Goal: Transaction & Acquisition: Purchase product/service

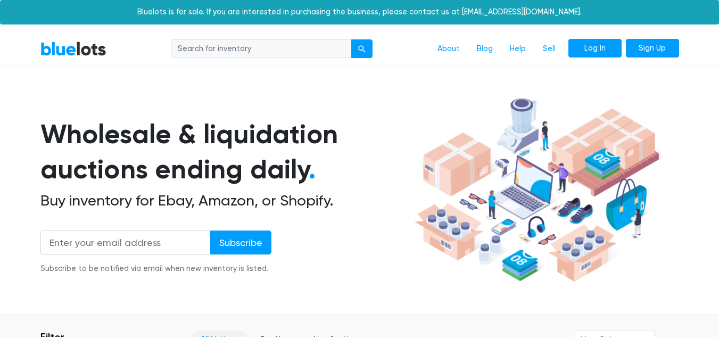
click at [573, 44] on link "Log In" at bounding box center [594, 48] width 53 height 19
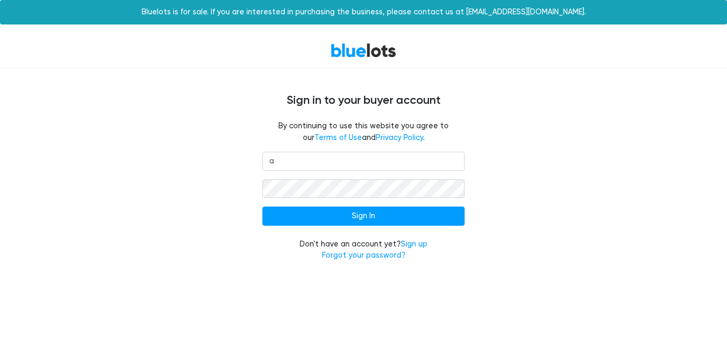
type input "[EMAIL_ADDRESS][DOMAIN_NAME]"
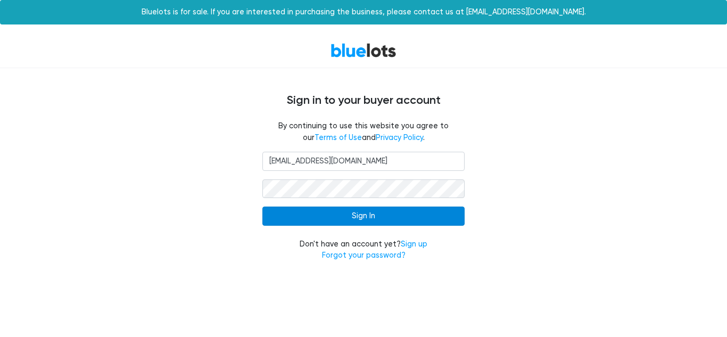
click at [368, 219] on input "Sign In" at bounding box center [363, 215] width 202 height 19
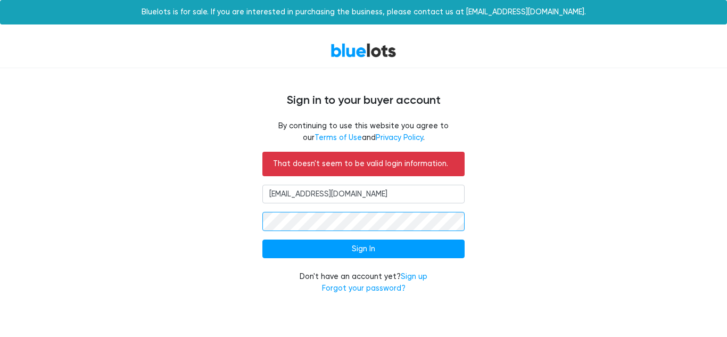
click at [262, 239] on input "Sign In" at bounding box center [363, 248] width 202 height 19
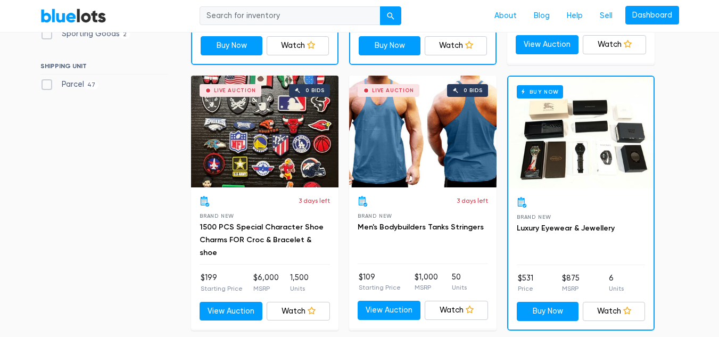
scroll to position [532, 0]
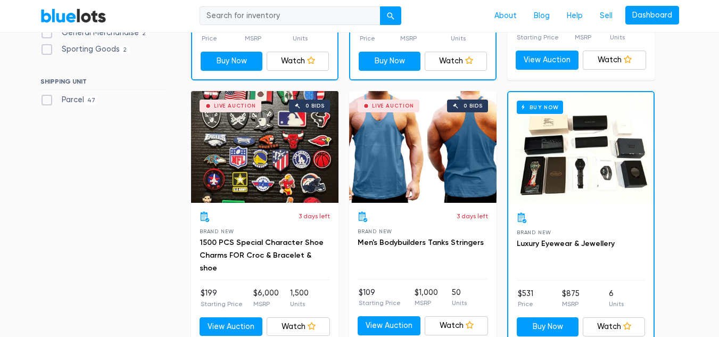
click at [573, 168] on div "Buy Now" at bounding box center [580, 148] width 145 height 112
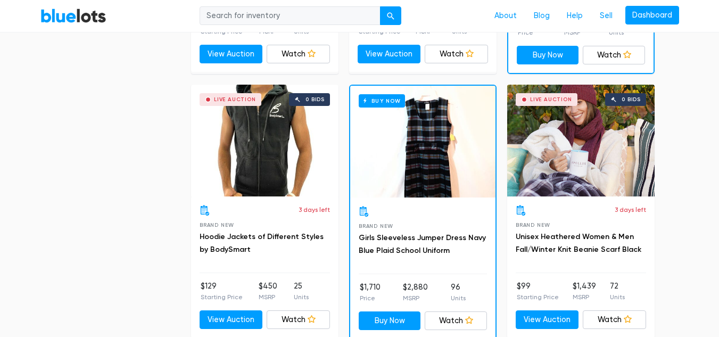
scroll to position [1336, 0]
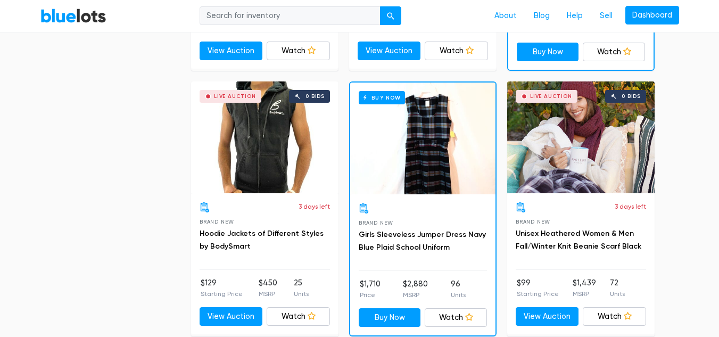
click at [259, 172] on div "Live Auction 0 bids" at bounding box center [264, 137] width 147 height 112
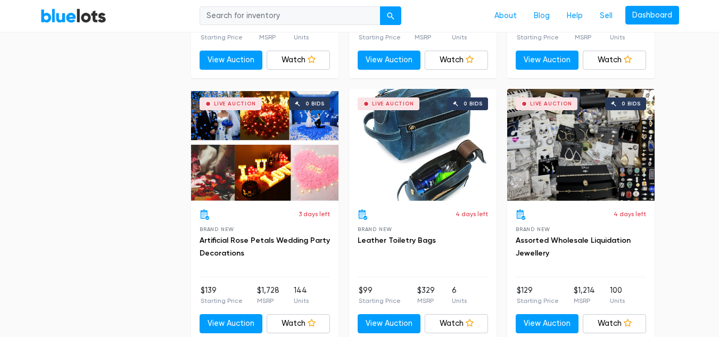
scroll to position [2656, 0]
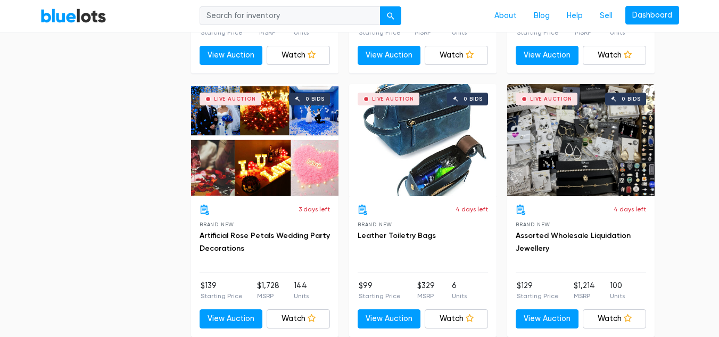
click at [572, 175] on div "Live Auction 0 bids" at bounding box center [580, 140] width 147 height 112
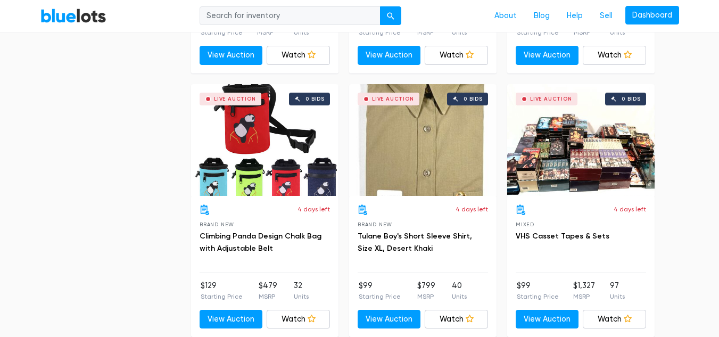
scroll to position [2918, 0]
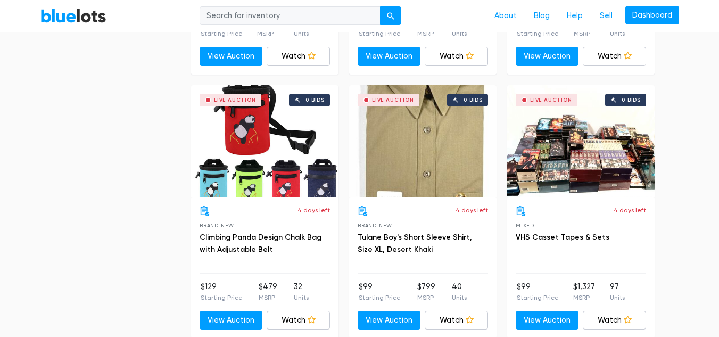
click at [612, 270] on div "4 days left Mixed VHS Casset Tapes & Sets" at bounding box center [581, 239] width 130 height 68
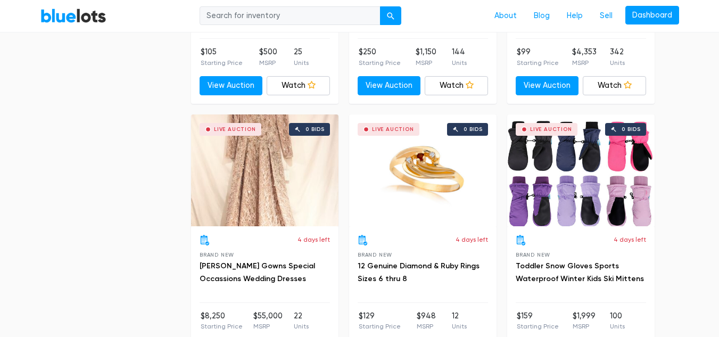
scroll to position [3681, 0]
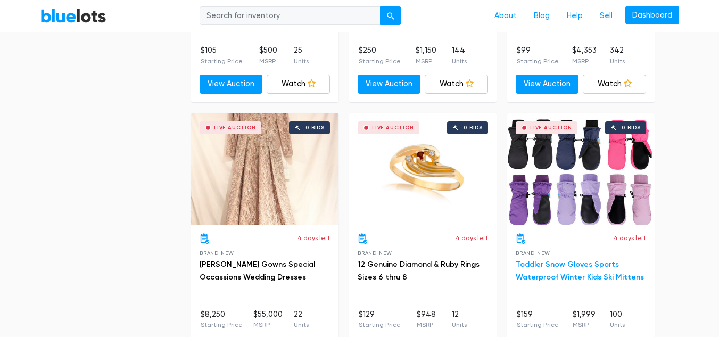
click at [589, 274] on link "Toddler Snow Gloves Sports Waterproof Winter Kids Ski Mittens" at bounding box center [580, 271] width 128 height 22
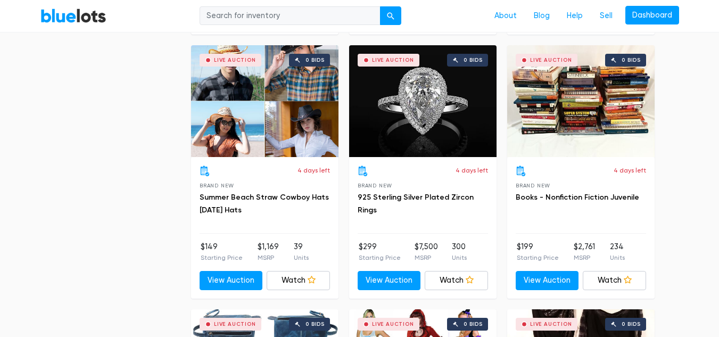
scroll to position [4273, 0]
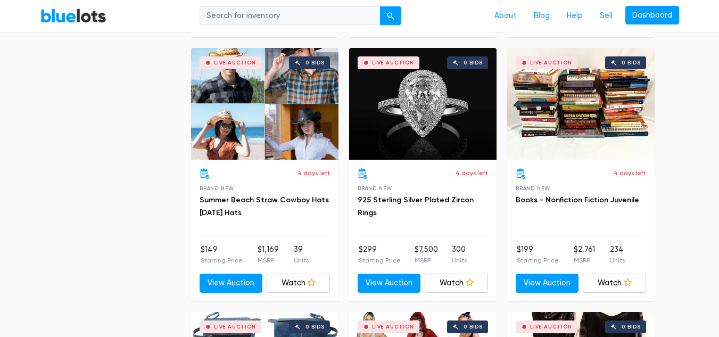
click at [304, 131] on div "Live Auction 0 bids" at bounding box center [264, 104] width 147 height 112
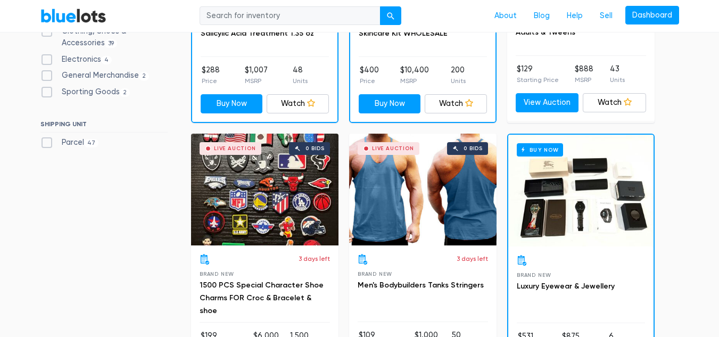
scroll to position [481, 0]
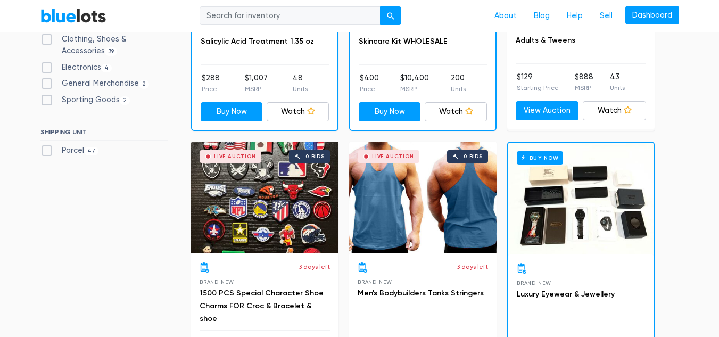
click at [585, 212] on div "Buy Now" at bounding box center [580, 199] width 145 height 112
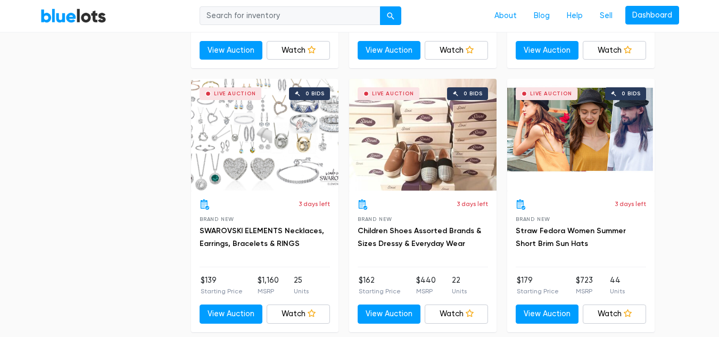
scroll to position [2140, 0]
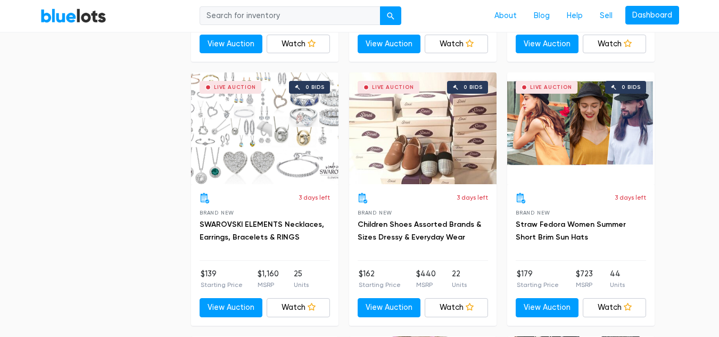
click at [277, 165] on div "Live Auction 0 bids" at bounding box center [264, 128] width 147 height 112
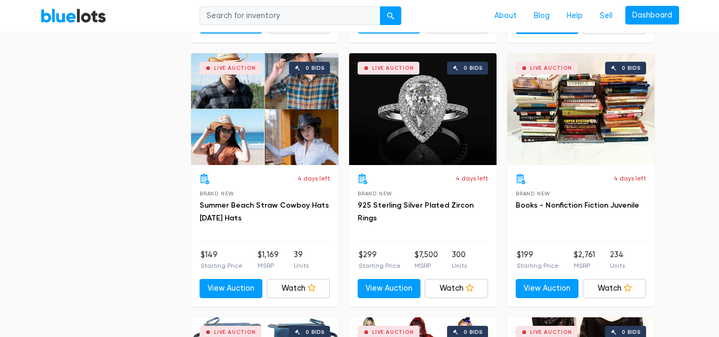
scroll to position [4275, 0]
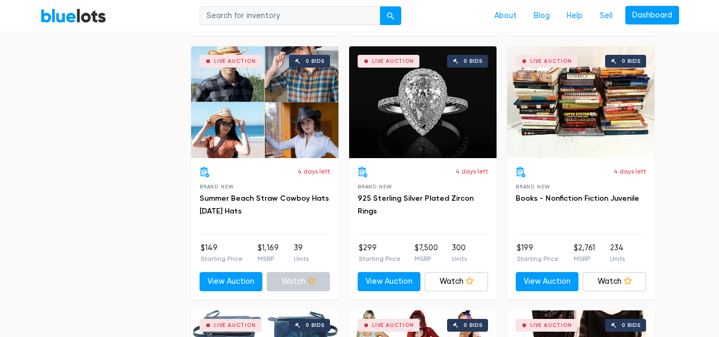
click at [310, 281] on icon at bounding box center [312, 281] width 8 height 8
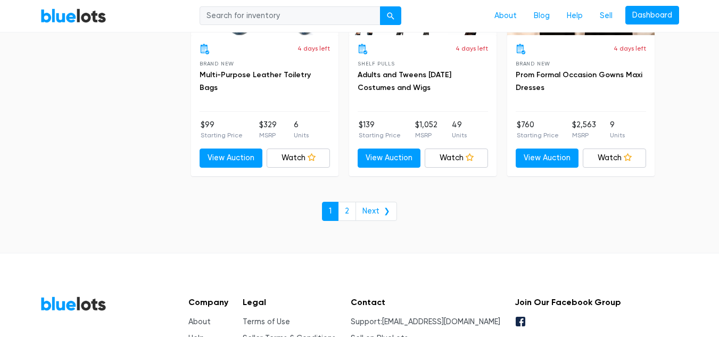
scroll to position [4661, 0]
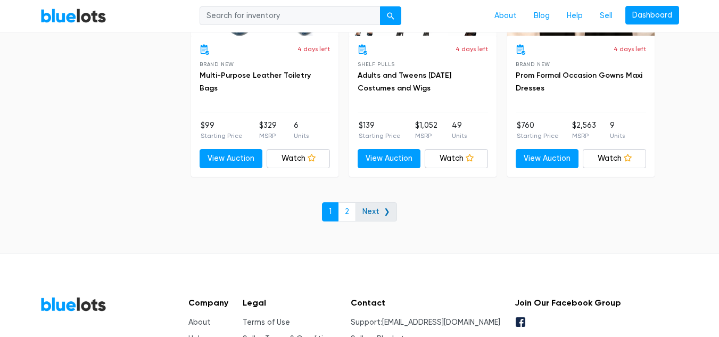
click at [380, 217] on link "Next ❯" at bounding box center [376, 211] width 42 height 19
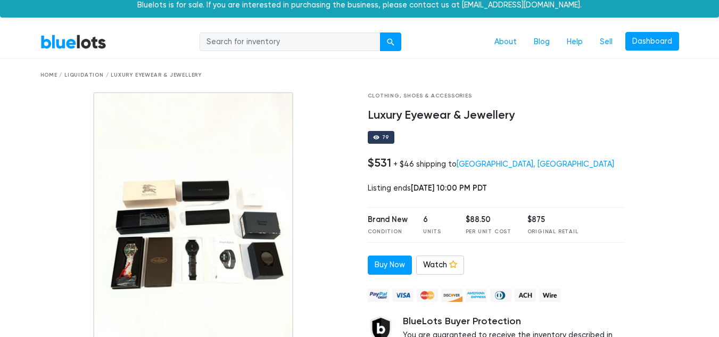
scroll to position [14, 0]
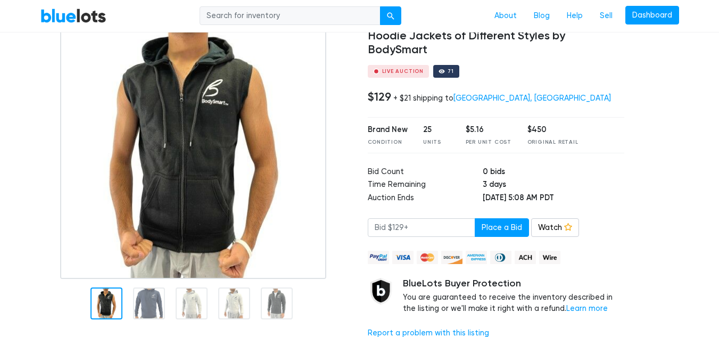
scroll to position [77, 0]
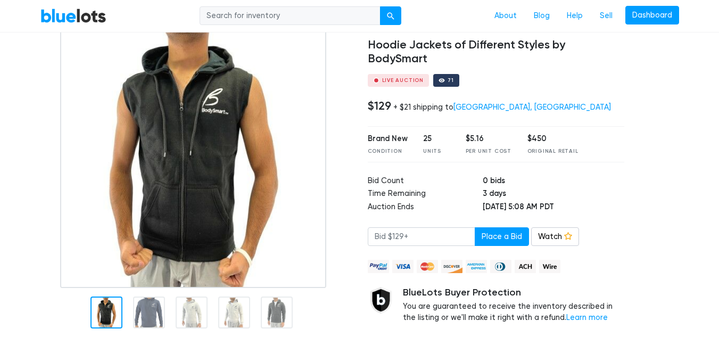
click at [152, 313] on div at bounding box center [149, 312] width 32 height 32
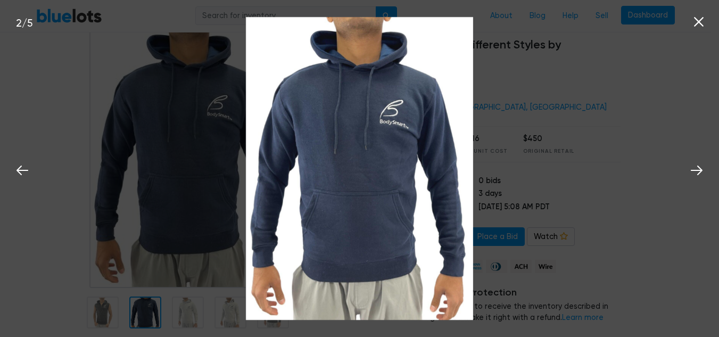
click at [187, 320] on div at bounding box center [188, 312] width 32 height 32
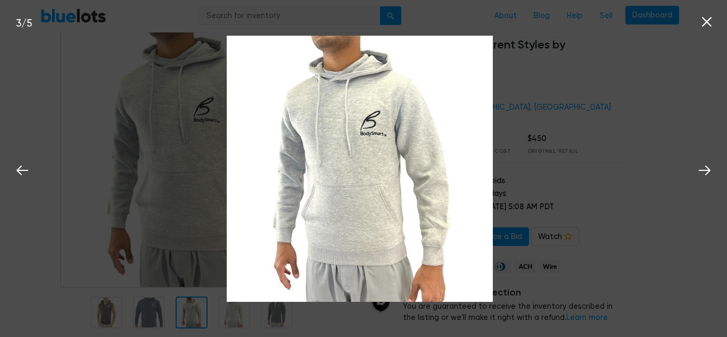
click at [221, 321] on div at bounding box center [234, 312] width 32 height 32
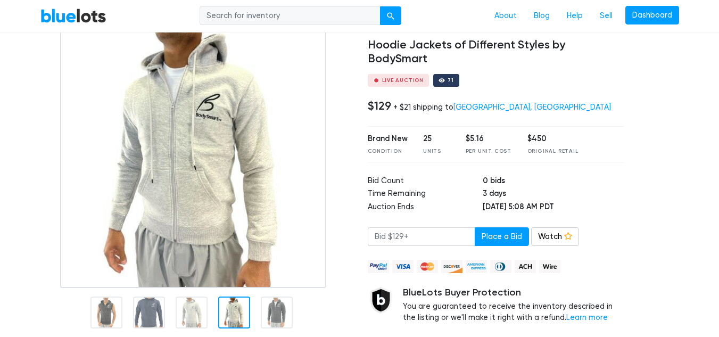
click at [274, 326] on div at bounding box center [277, 312] width 32 height 32
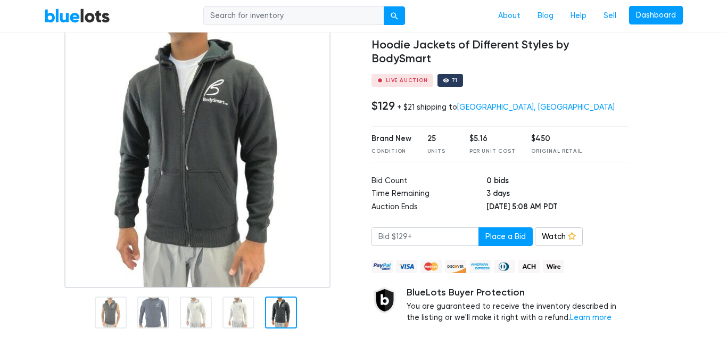
click at [704, 16] on nav "BlueLots About Blog Help Sell Dashboard" at bounding box center [363, 16] width 727 height 32
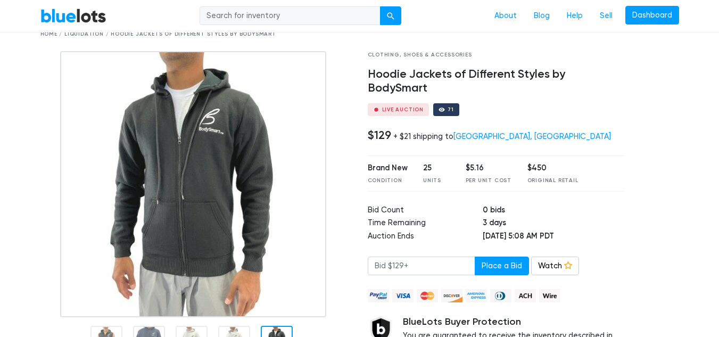
scroll to position [31, 0]
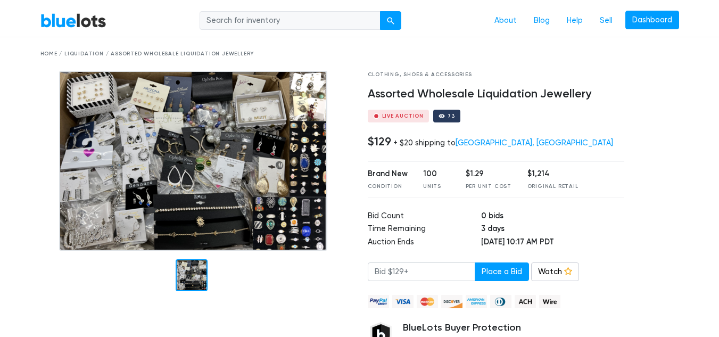
scroll to position [24, 0]
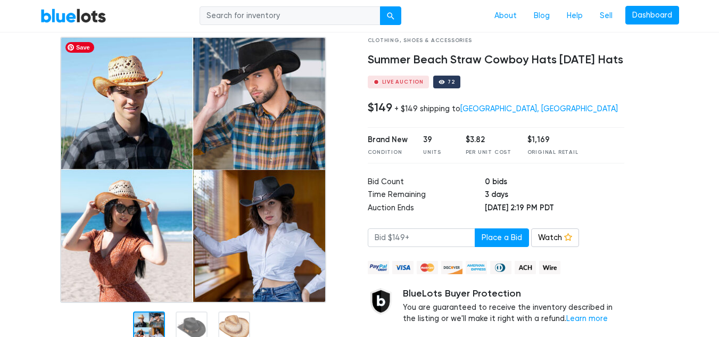
scroll to position [70, 0]
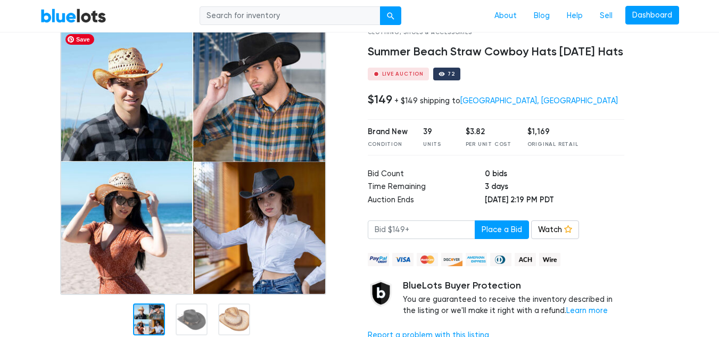
click at [191, 328] on div at bounding box center [192, 319] width 32 height 32
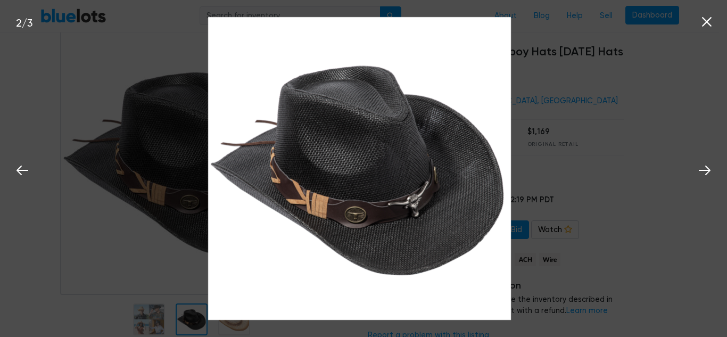
click at [227, 332] on div at bounding box center [195, 189] width 327 height 321
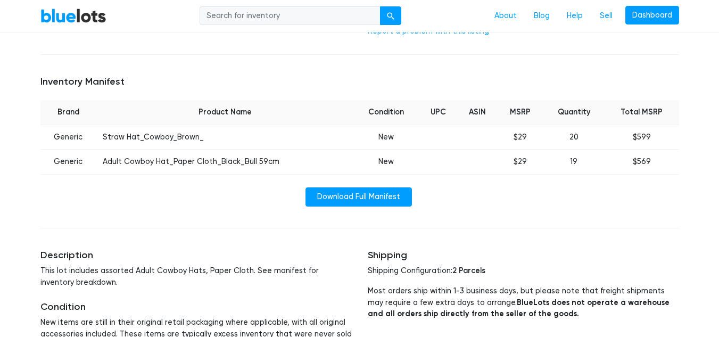
scroll to position [376, 0]
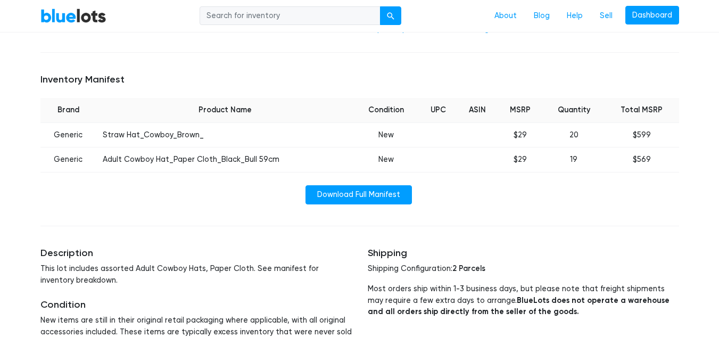
click at [610, 238] on div "Home / Liquidation / Summer Beach Straw Cowboy Hats Halloween Hats Clothing, Sh…" at bounding box center [359, 25] width 655 height 673
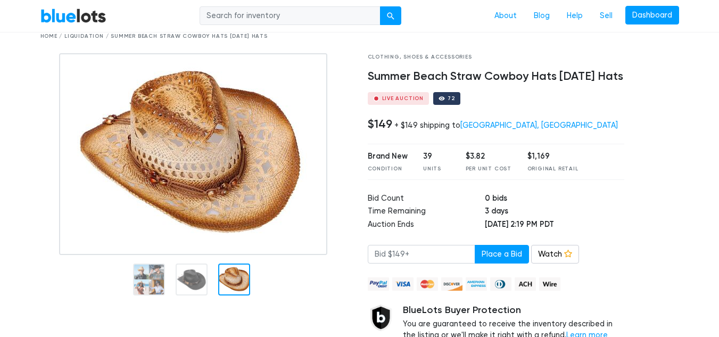
scroll to position [48, 0]
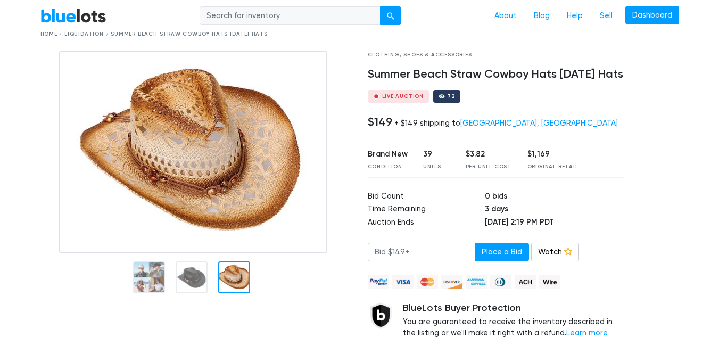
click at [159, 253] on img at bounding box center [193, 152] width 268 height 202
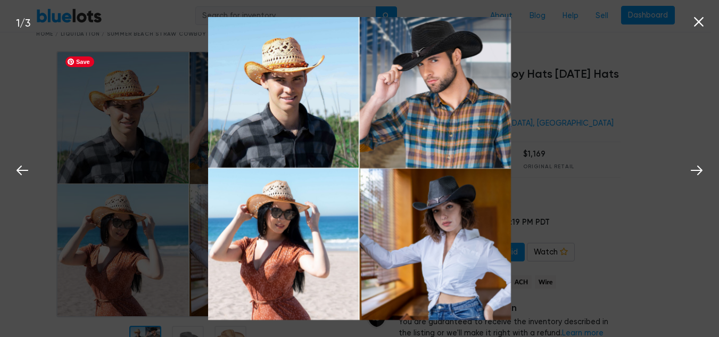
click at [627, 225] on div "Clothing, Shoes & Accessories Summer Beach Straw Cowboy Hats Halloween Hats Liv…" at bounding box center [491, 211] width 273 height 321
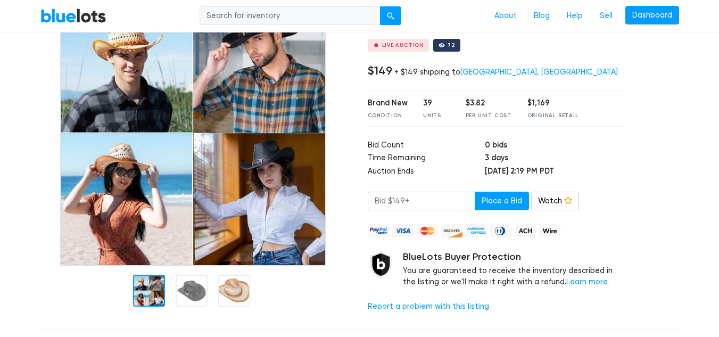
scroll to position [98, 0]
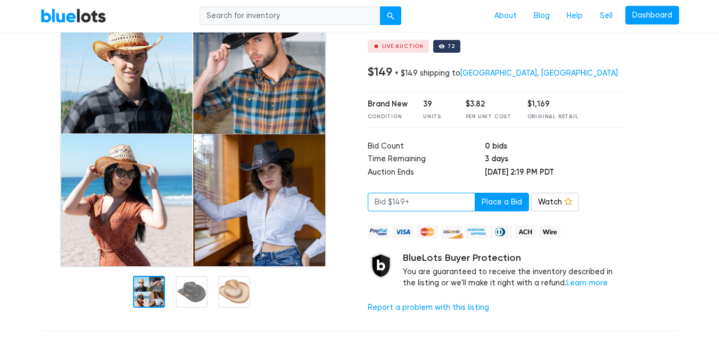
click at [413, 212] on input "number" at bounding box center [421, 202] width 107 height 19
type input "1"
click at [546, 212] on link "Watch" at bounding box center [555, 202] width 48 height 19
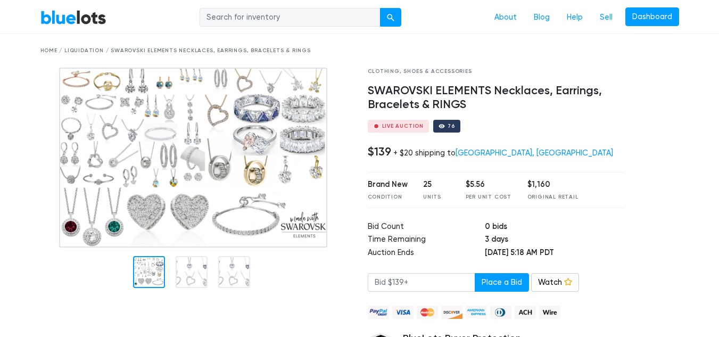
scroll to position [22, 0]
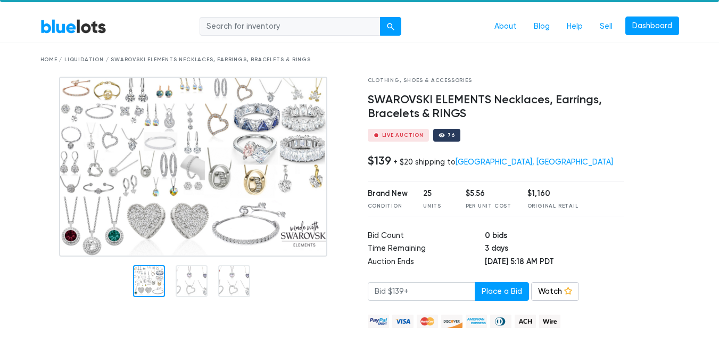
click at [192, 283] on div at bounding box center [192, 281] width 32 height 32
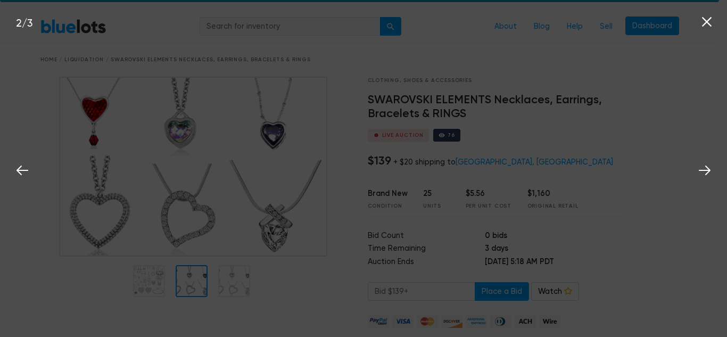
click at [0, 0] on img at bounding box center [0, 0] width 0 height 0
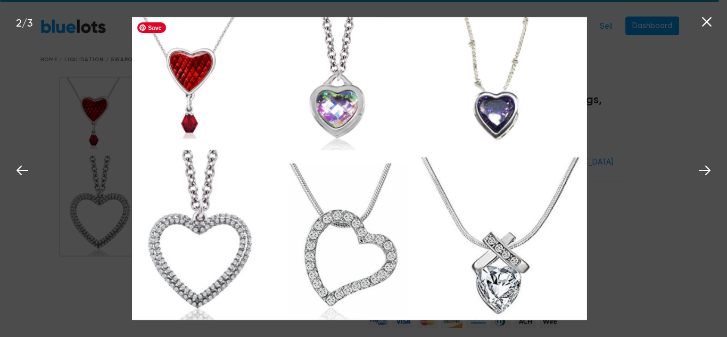
click at [705, 22] on nav "BlueLots About Blog Help Sell Dashboard" at bounding box center [359, 27] width 719 height 32
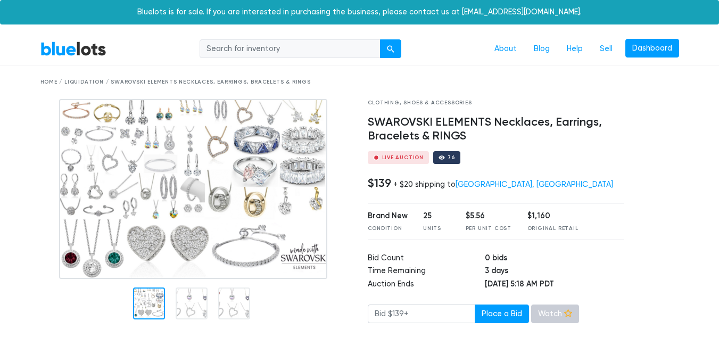
click at [553, 314] on link "Watch" at bounding box center [555, 313] width 48 height 19
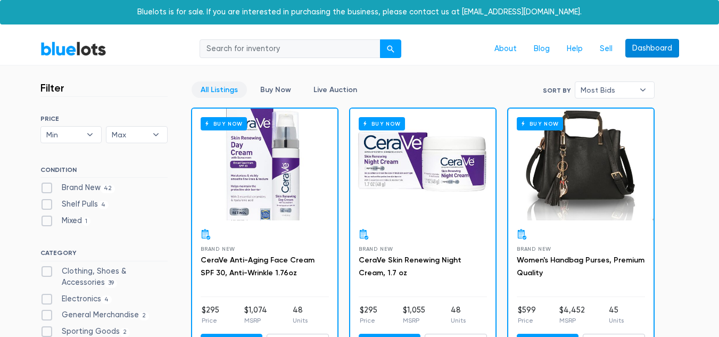
click at [645, 50] on link "Dashboard" at bounding box center [652, 48] width 54 height 19
click at [278, 54] on input "search" at bounding box center [290, 48] width 181 height 19
type input "hat"
click at [380, 39] on button "submit" at bounding box center [390, 48] width 21 height 19
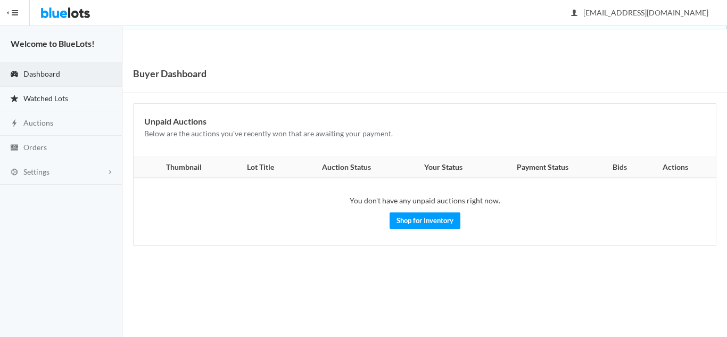
click at [46, 101] on span "Watched Lots" at bounding box center [45, 98] width 45 height 9
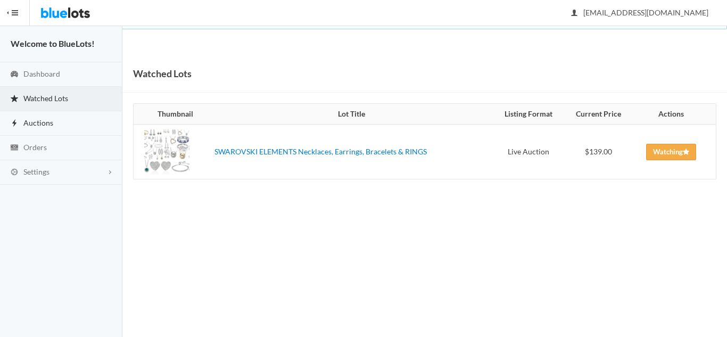
click at [40, 121] on span "Auctions" at bounding box center [38, 122] width 30 height 9
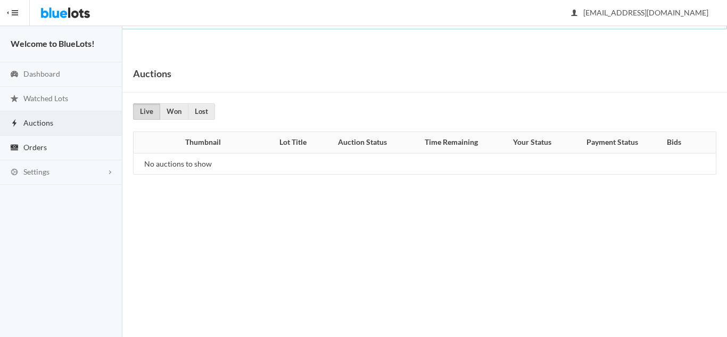
click at [40, 147] on span "Orders" at bounding box center [34, 147] width 23 height 9
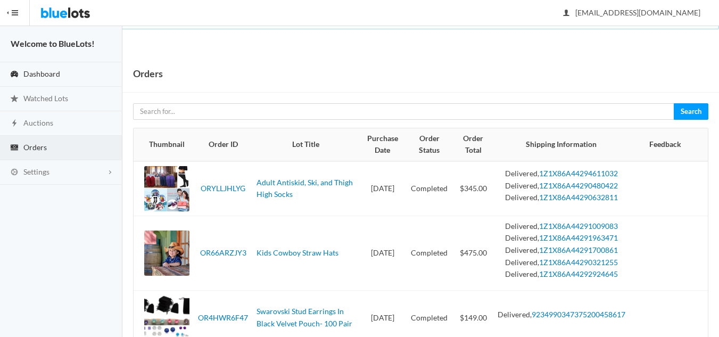
click at [39, 73] on span "Dashboard" at bounding box center [41, 73] width 37 height 9
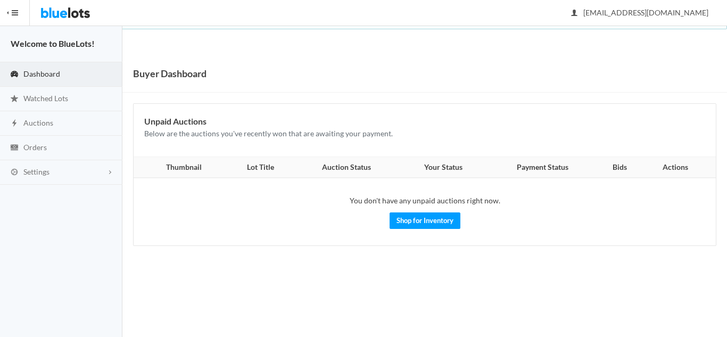
click at [12, 15] on button "HIDE MENU" at bounding box center [15, 13] width 30 height 26
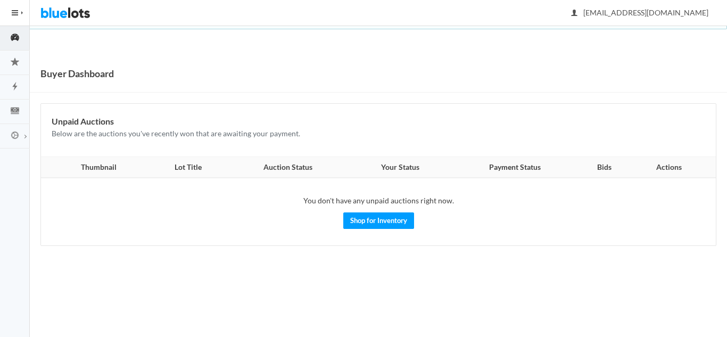
click at [12, 15] on button "HIDE MENU" at bounding box center [15, 13] width 30 height 26
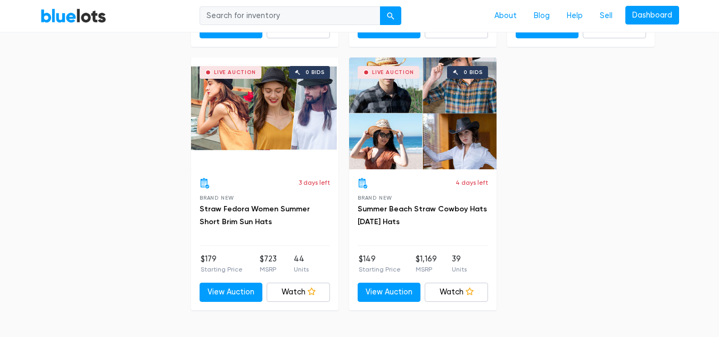
scroll to position [564, 0]
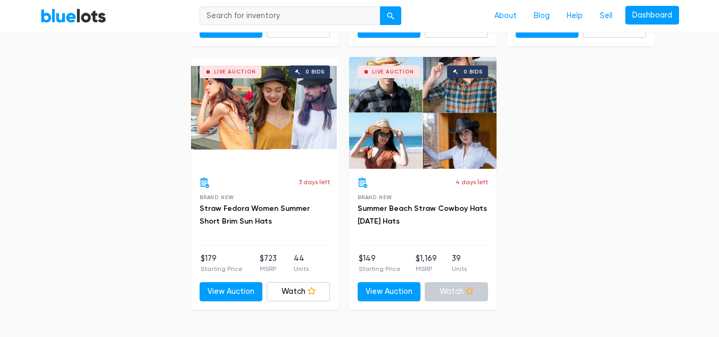
click at [472, 295] on link "Watch" at bounding box center [456, 291] width 63 height 19
click at [647, 16] on link "Dashboard" at bounding box center [652, 15] width 54 height 19
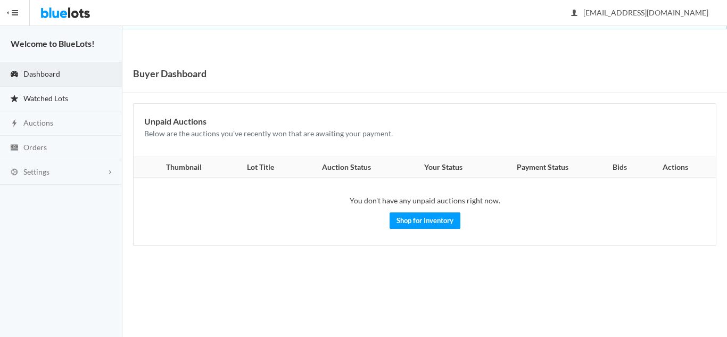
click at [48, 99] on span "Watched Lots" at bounding box center [45, 98] width 45 height 9
